Goal: Transaction & Acquisition: Purchase product/service

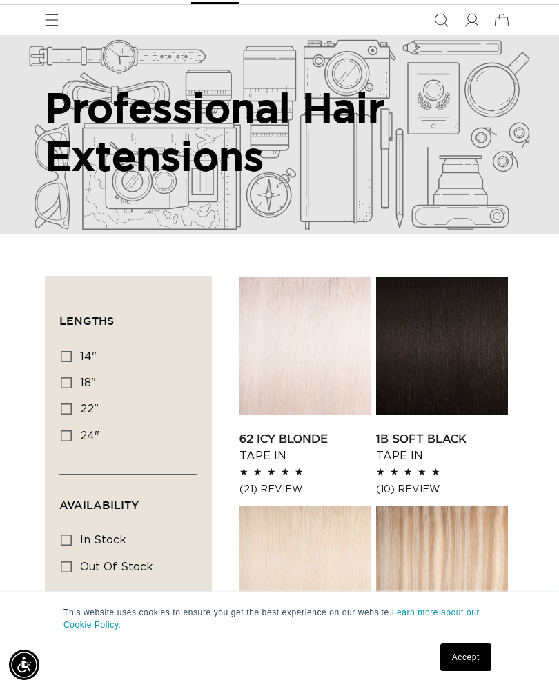
scroll to position [0, 486]
click at [72, 377] on label "18" 18" (220 products)" at bounding box center [124, 383] width 127 height 26
click at [72, 377] on input "18" 18" (220 products)" at bounding box center [66, 382] width 11 height 11
checkbox input "true"
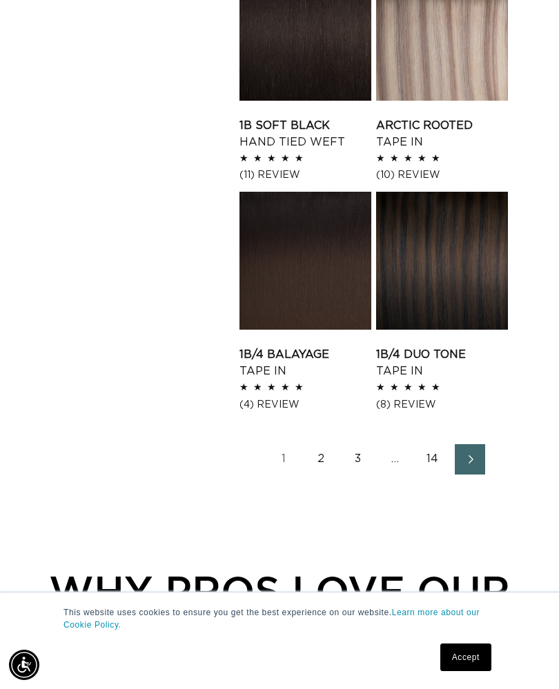
scroll to position [0, 486]
click at [324, 450] on link "2" at bounding box center [321, 459] width 30 height 30
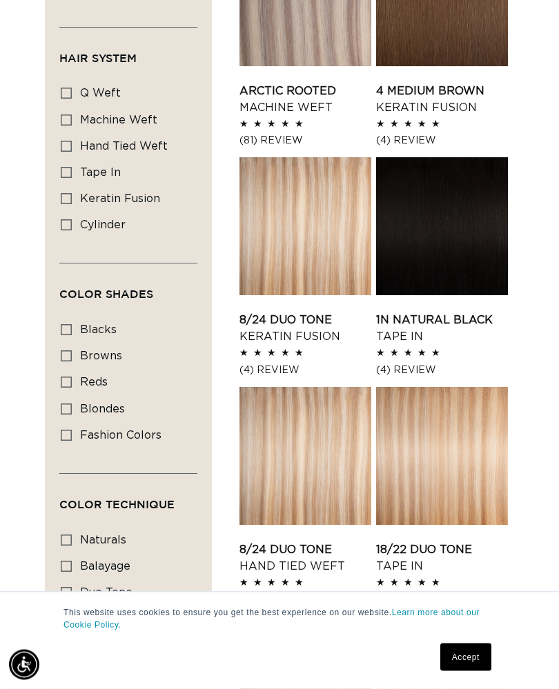
scroll to position [648, 0]
click at [93, 397] on label "blondes blondes (128 products)" at bounding box center [124, 410] width 127 height 26
click at [72, 404] on input "blondes blondes (128 products)" at bounding box center [66, 409] width 11 height 11
checkbox input "true"
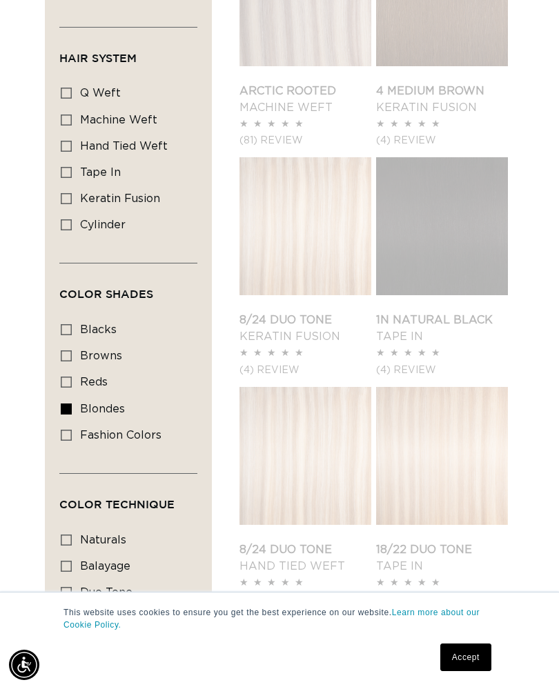
click at [80, 377] on span "reds" at bounding box center [94, 382] width 28 height 11
click at [72, 377] on input "reds reds (19 products)" at bounding box center [66, 382] width 11 height 11
checkbox input "true"
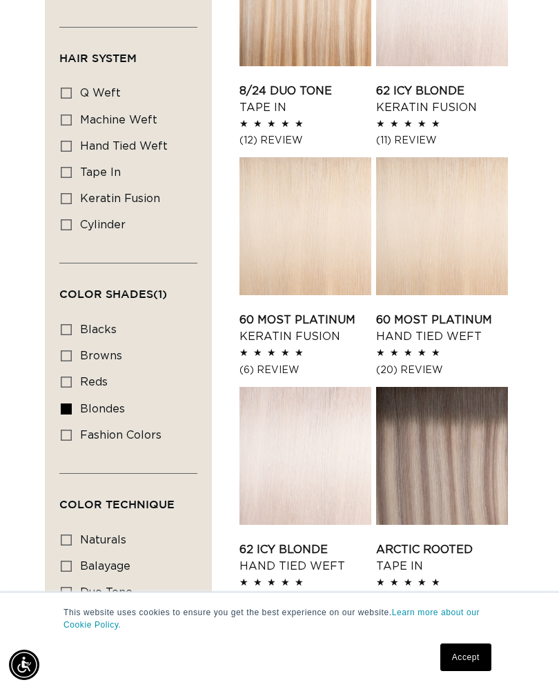
scroll to position [0, 971]
click at [77, 381] on label "reds reds (19 products)" at bounding box center [124, 383] width 127 height 26
click at [72, 381] on input "reds reds (19 products)" at bounding box center [66, 382] width 11 height 11
checkbox input "true"
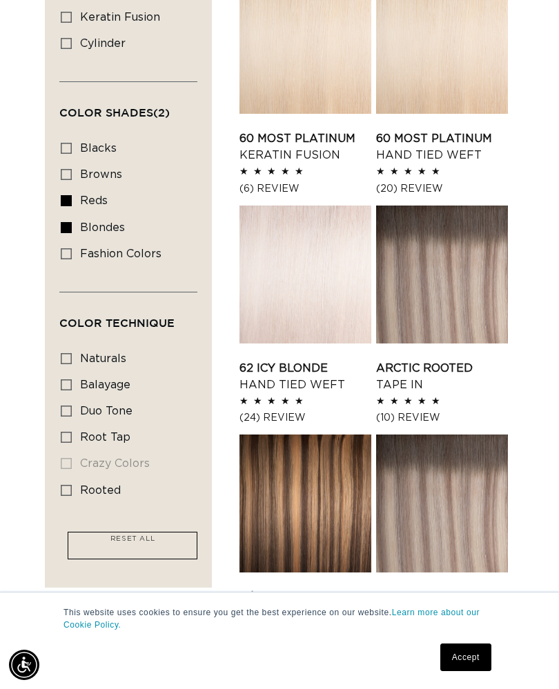
scroll to position [817, 0]
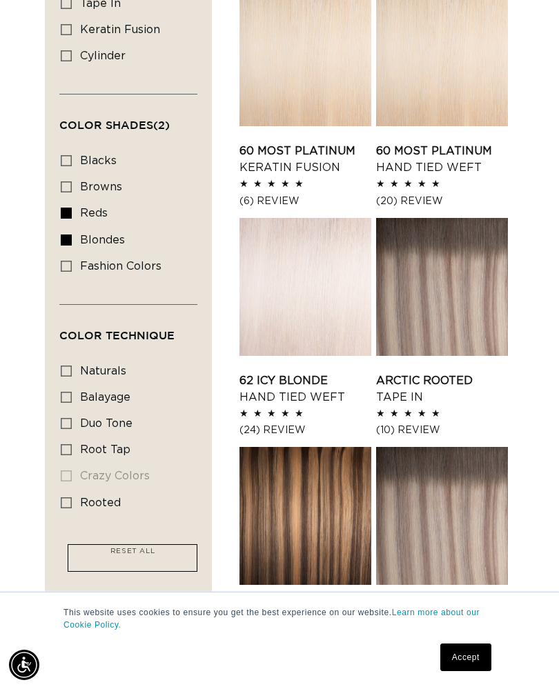
click at [70, 235] on icon at bounding box center [66, 240] width 11 height 11
click at [70, 235] on input "blondes blondes (128 products)" at bounding box center [66, 240] width 11 height 11
checkbox input "false"
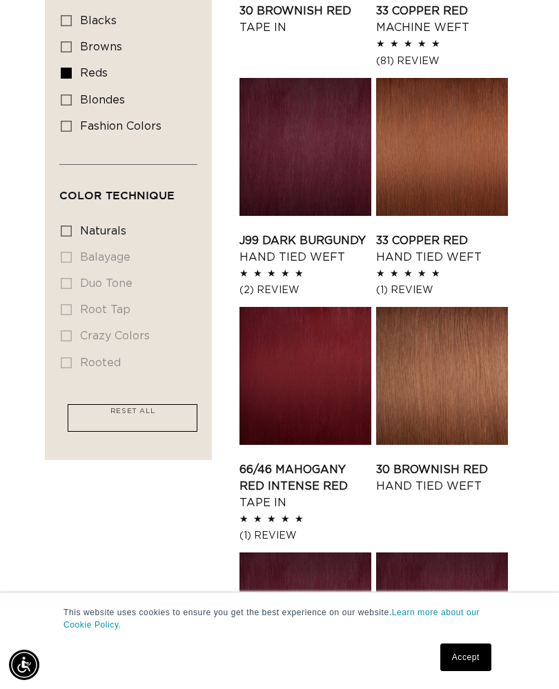
scroll to position [955, 0]
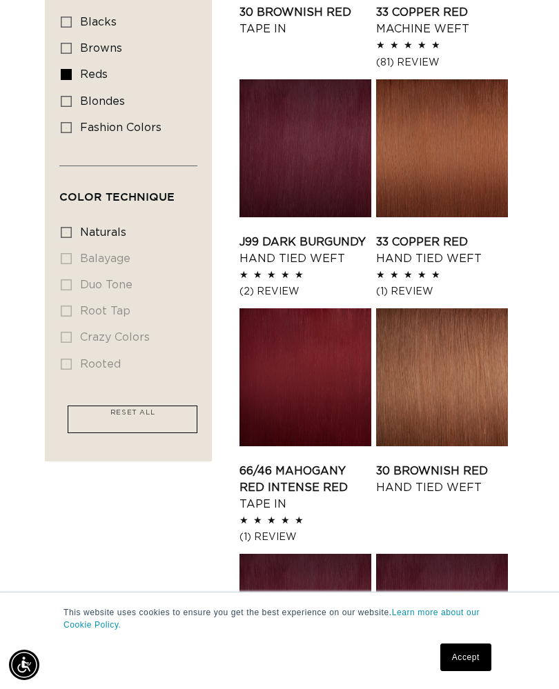
click at [464, 463] on link "30 Brownish Red Hand Tied Weft" at bounding box center [442, 479] width 132 height 33
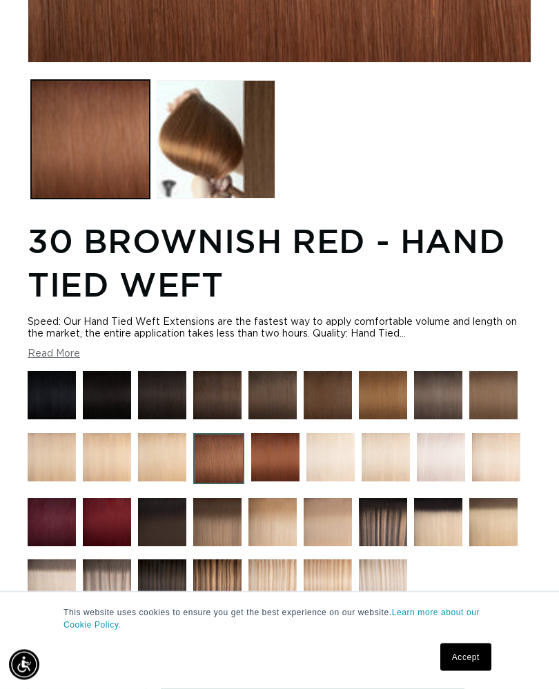
scroll to position [595, 0]
click at [263, 453] on img at bounding box center [275, 457] width 48 height 48
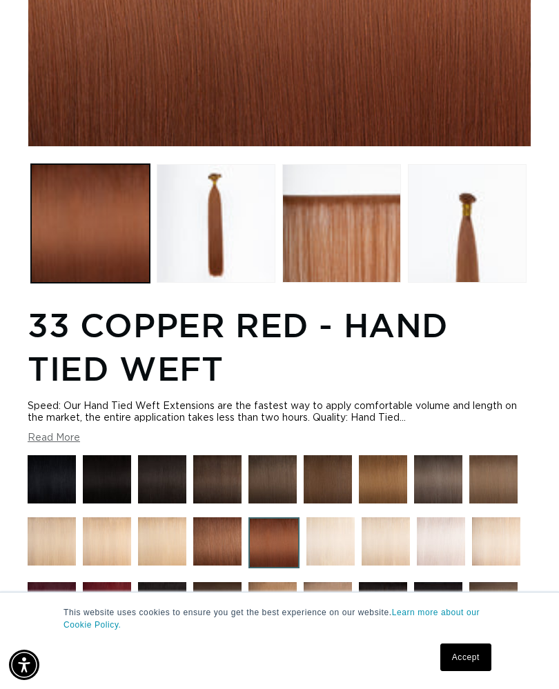
scroll to position [0, 486]
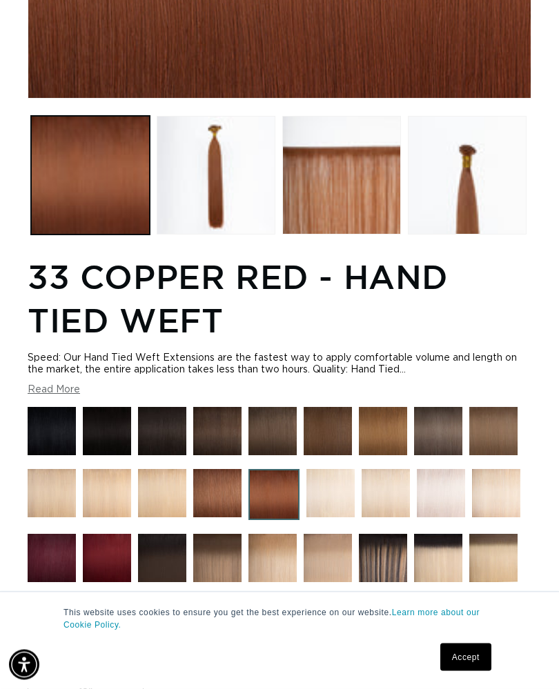
click at [359, 167] on button "Load image 3 in gallery view" at bounding box center [341, 176] width 119 height 119
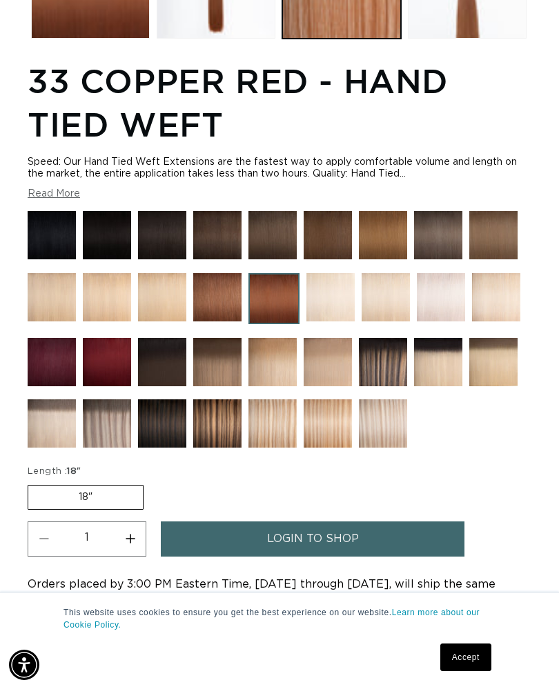
scroll to position [0, 971]
click at [106, 436] on img at bounding box center [107, 423] width 48 height 48
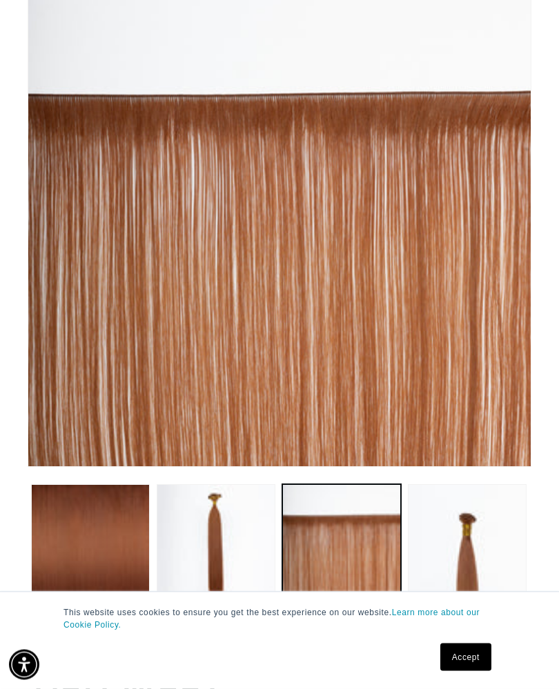
scroll to position [126, 0]
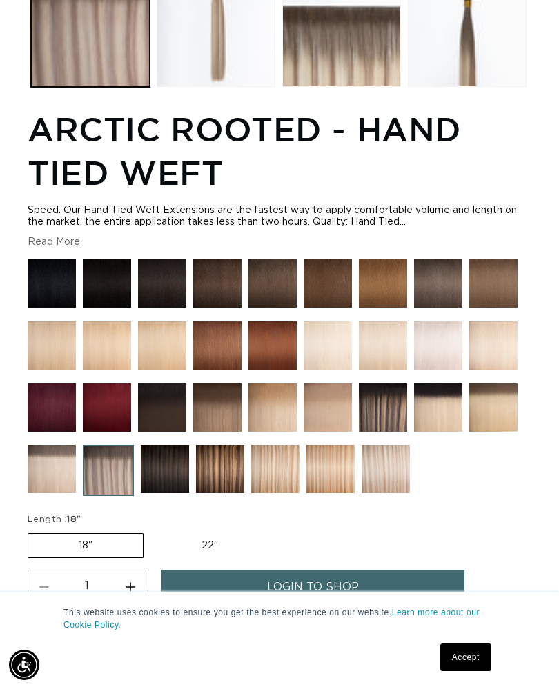
click at [375, 285] on img at bounding box center [383, 283] width 48 height 48
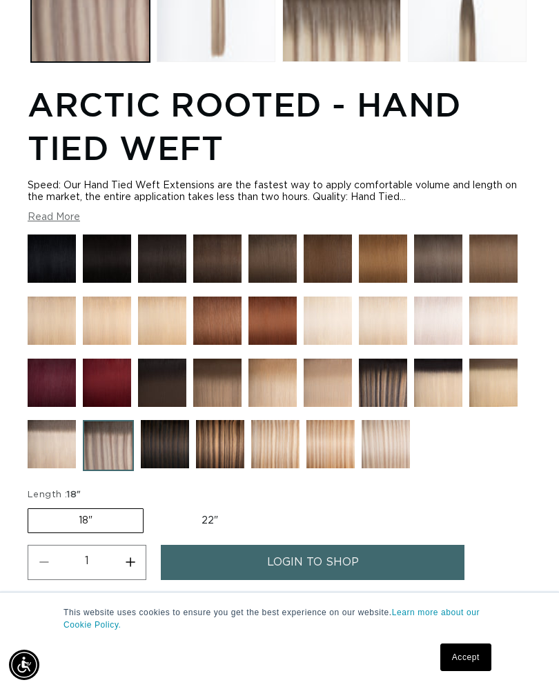
scroll to position [0, 486]
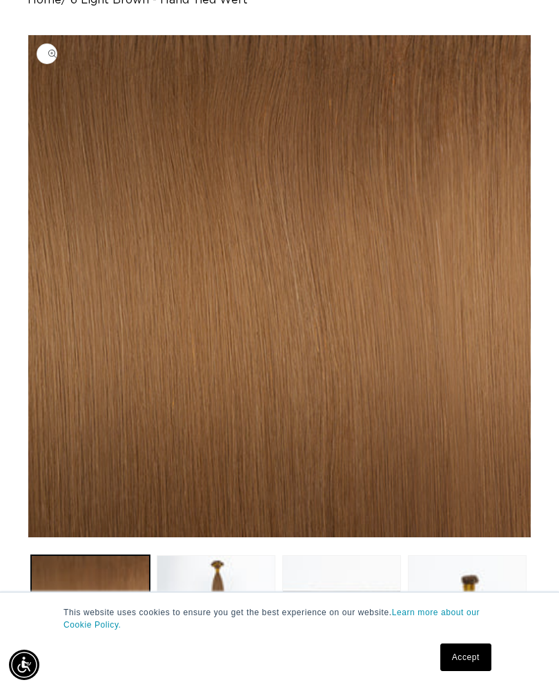
scroll to position [117, 0]
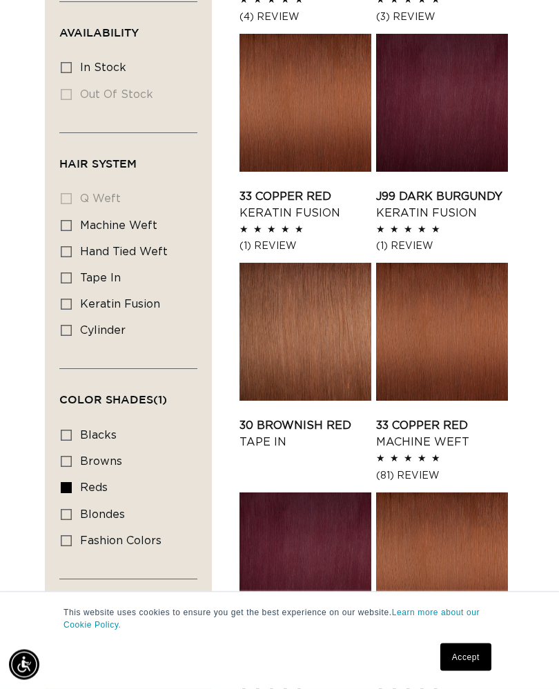
scroll to position [546, 0]
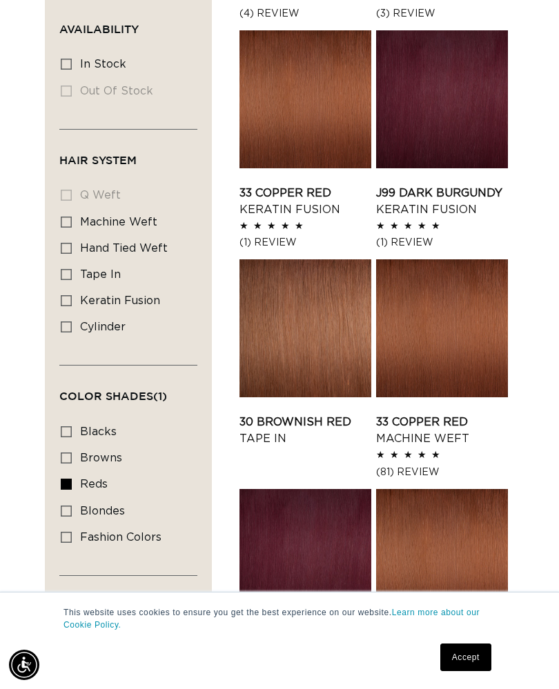
click at [74, 244] on label "hand tied weft hand tied weft (4 products)" at bounding box center [124, 249] width 127 height 26
click at [72, 244] on input "hand tied weft hand tied weft (4 products)" at bounding box center [66, 248] width 11 height 11
checkbox input "true"
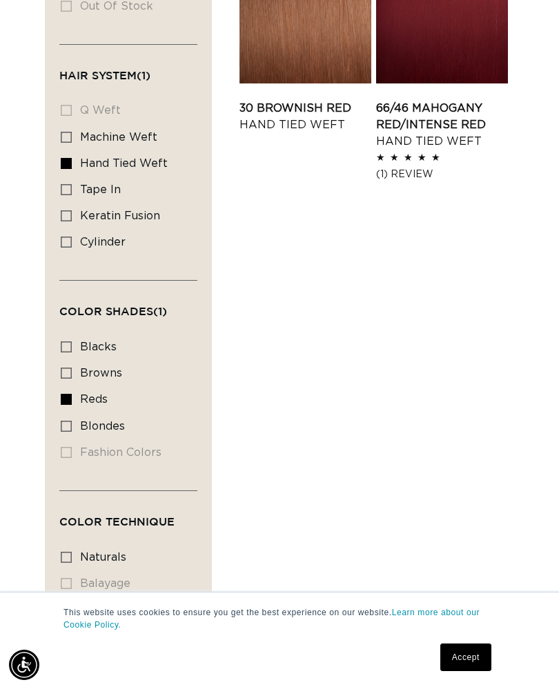
scroll to position [630, 0]
click at [72, 415] on label "blondes blondes (23 products)" at bounding box center [124, 428] width 127 height 26
click at [72, 421] on input "blondes blondes (23 products)" at bounding box center [66, 426] width 11 height 11
checkbox input "true"
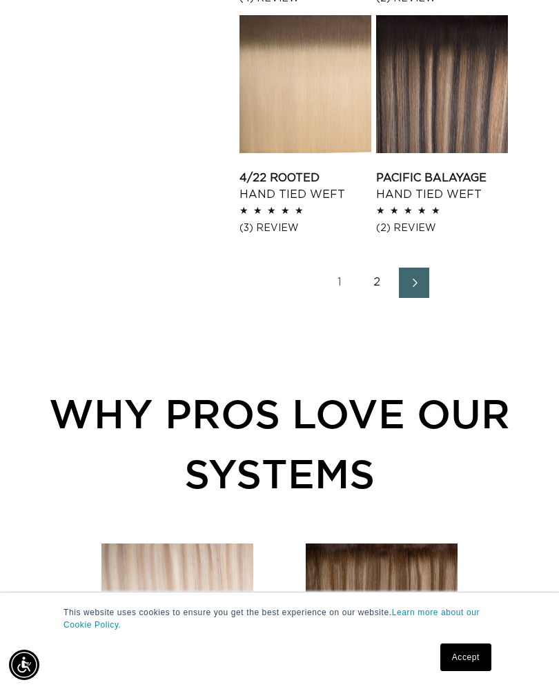
scroll to position [1951, 0]
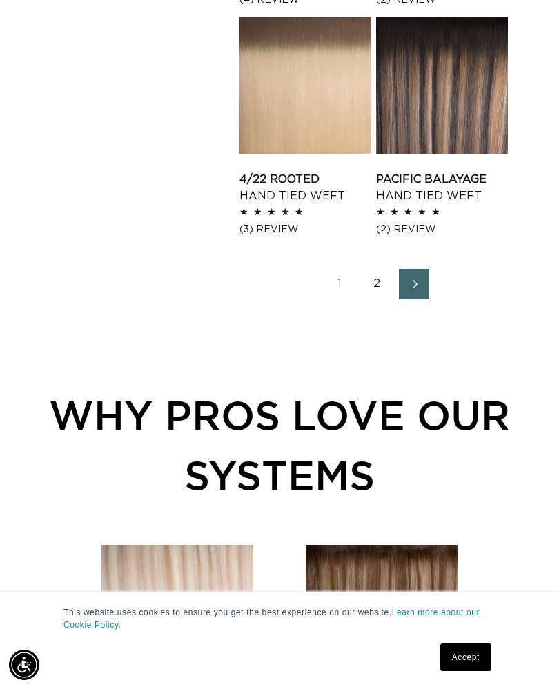
click at [373, 280] on link "2" at bounding box center [376, 284] width 30 height 30
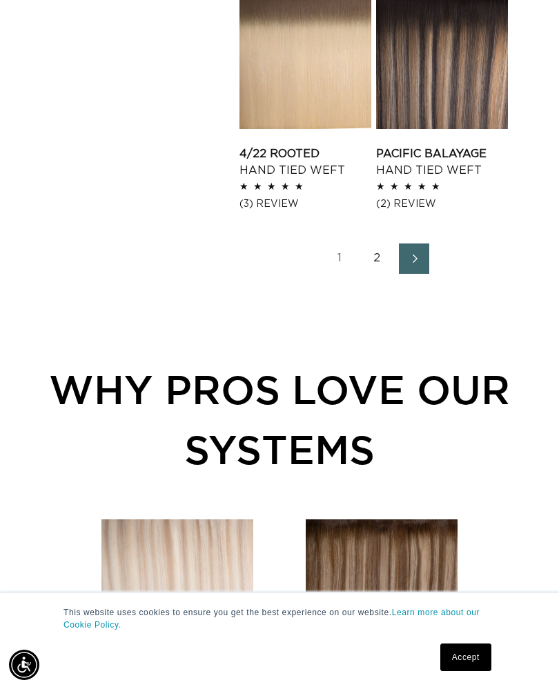
scroll to position [0, 486]
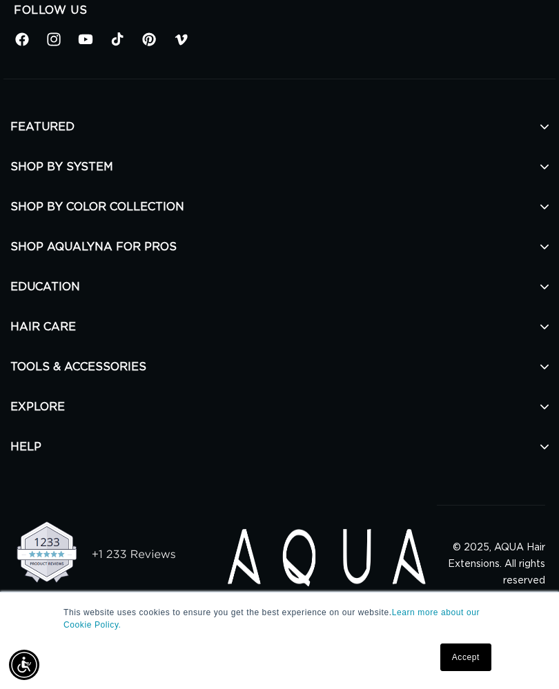
scroll to position [0, 486]
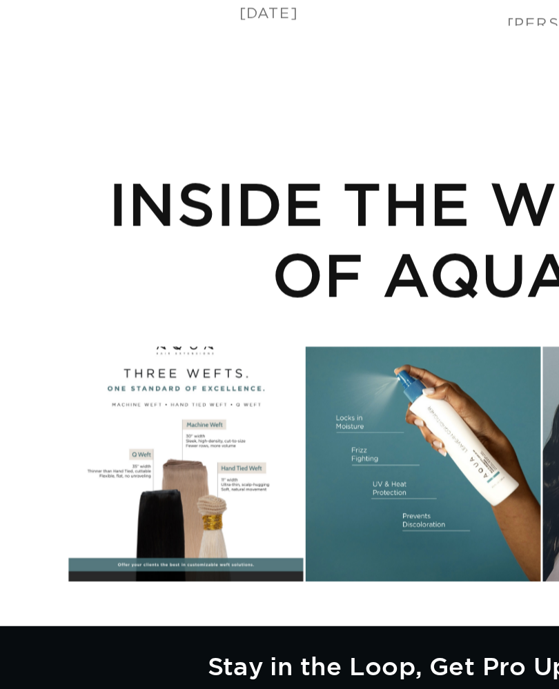
scroll to position [2387, 0]
